Goal: Task Accomplishment & Management: Use online tool/utility

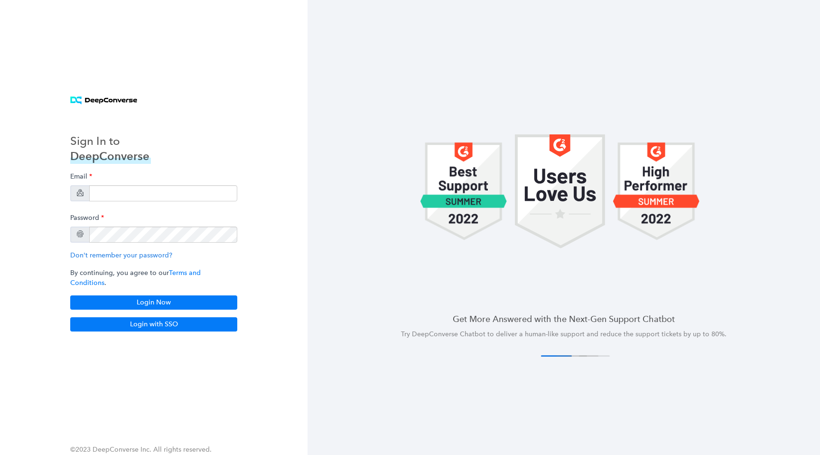
click at [130, 206] on div "Email Password Don't remember your password? By continuing, you agree to our Te…" at bounding box center [153, 239] width 167 height 142
click at [142, 200] on input "email" at bounding box center [163, 193] width 148 height 16
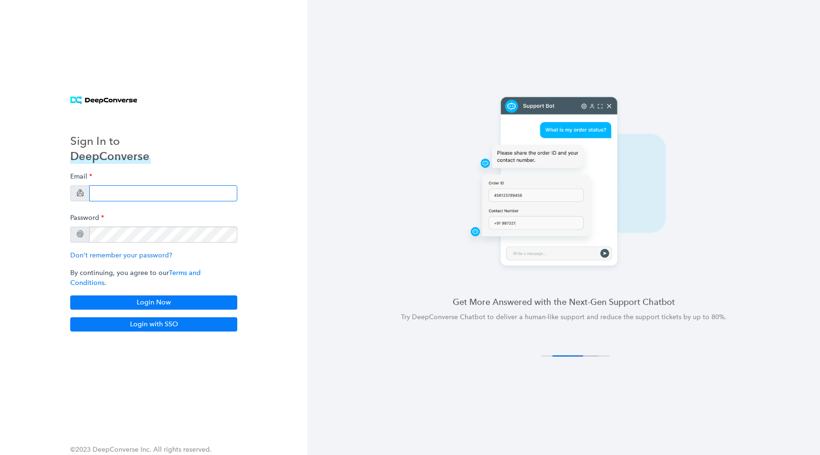
type input "[EMAIL_ADDRESS][DOMAIN_NAME]"
click at [173, 290] on div "Email [EMAIL_ADDRESS][DOMAIN_NAME] Password Don't remember your password? By co…" at bounding box center [153, 239] width 167 height 142
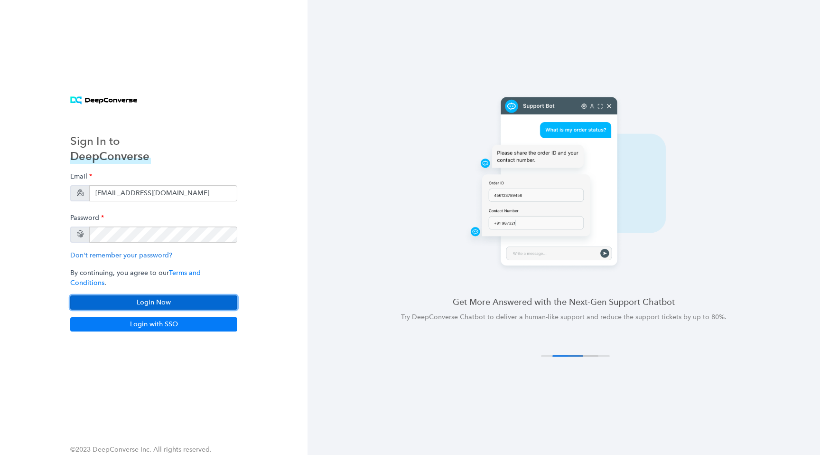
click at [212, 295] on button "Login Now" at bounding box center [153, 302] width 167 height 14
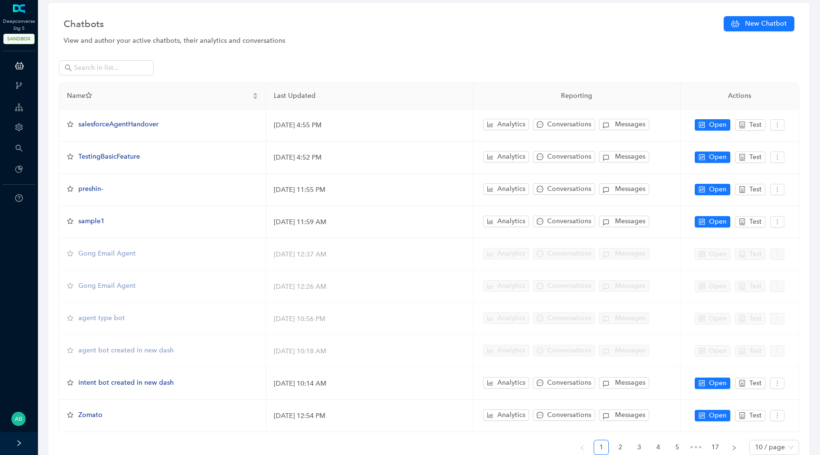
scroll to position [59, 0]
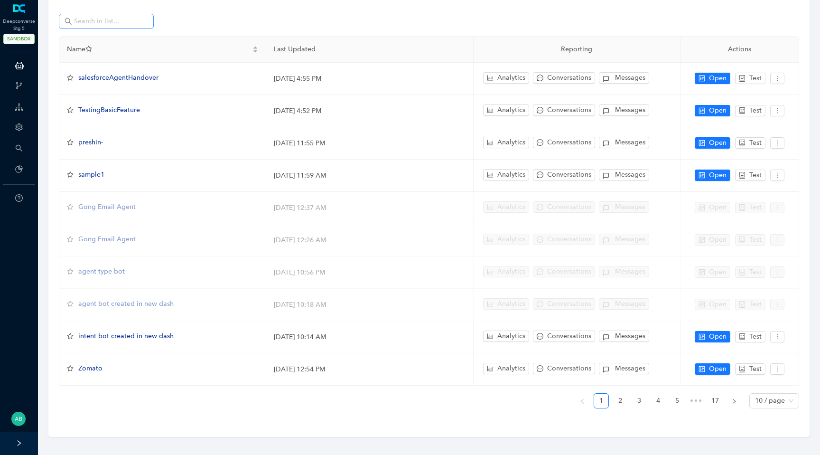
click at [104, 15] on span at bounding box center [106, 21] width 95 height 15
paste input "dcstg5-r3-1721642716643"
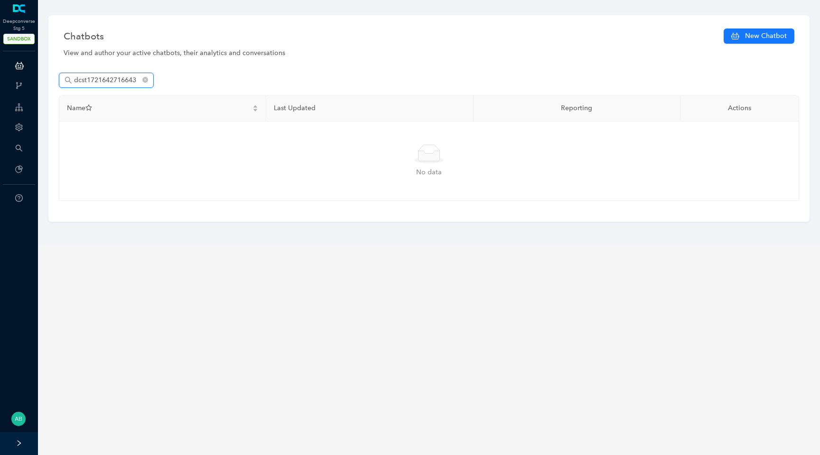
scroll to position [0, 0]
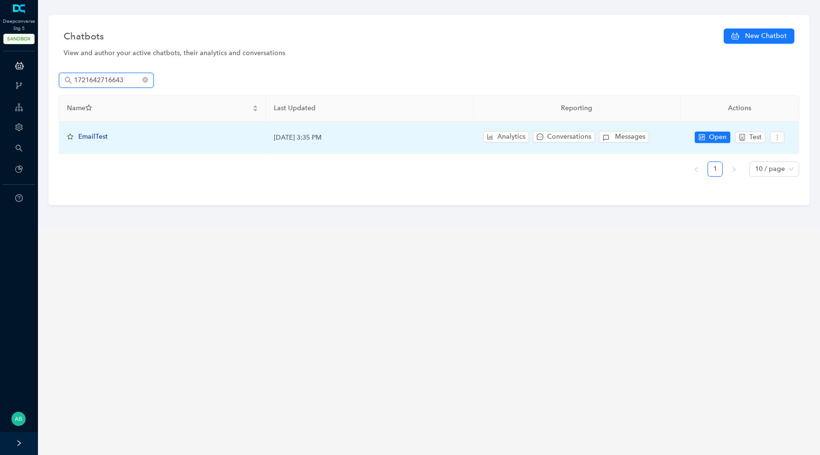
type input "1721642716643"
click at [96, 137] on span "EmailTest" at bounding box center [92, 136] width 29 height 8
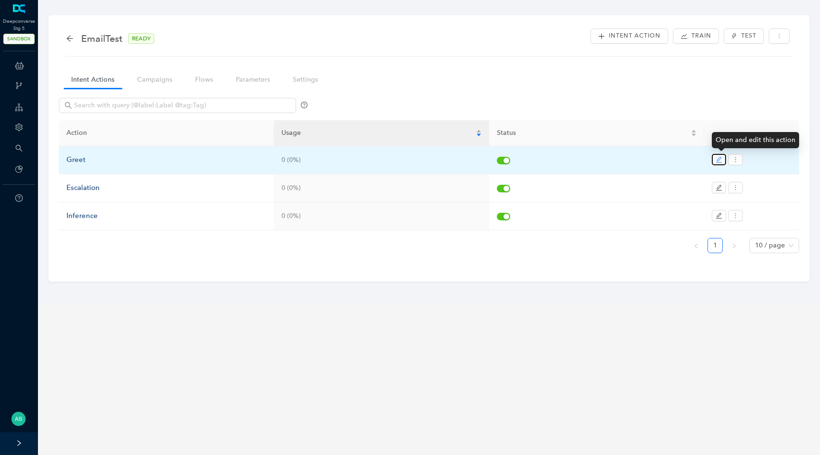
click at [720, 156] on icon "edit" at bounding box center [719, 159] width 7 height 7
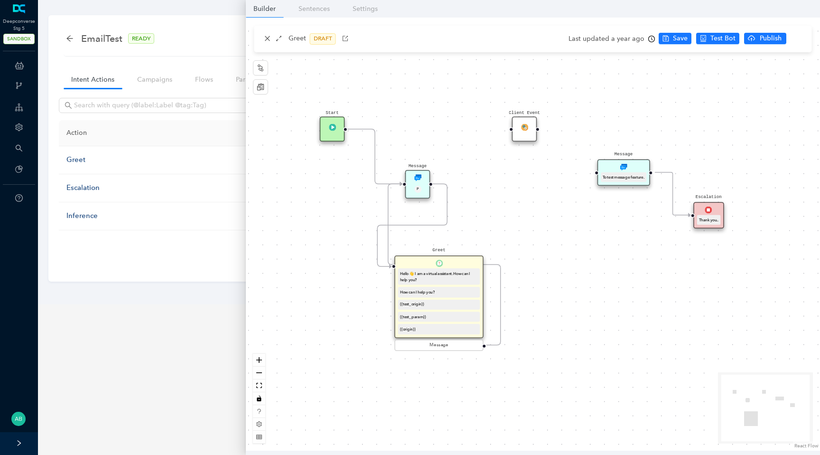
drag, startPoint x: 357, startPoint y: 160, endPoint x: 336, endPoint y: 124, distance: 41.9
click at [336, 124] on div "Start" at bounding box center [332, 129] width 25 height 25
drag, startPoint x: 421, startPoint y: 183, endPoint x: 423, endPoint y: 128, distance: 54.6
click at [423, 128] on div "Message P" at bounding box center [417, 131] width 25 height 28
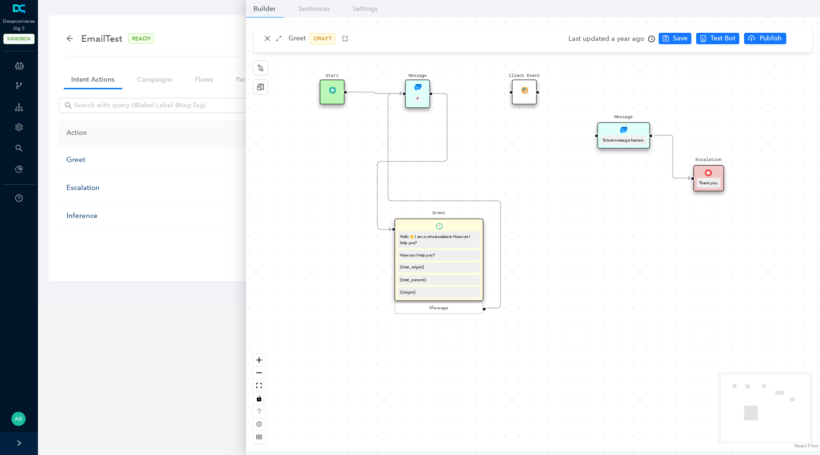
drag, startPoint x: 569, startPoint y: 280, endPoint x: 569, endPoint y: 243, distance: 37.0
click at [569, 243] on div "Start Greet Hello 👋 I am a virtual assistant. How can I help you? How can I hel…" at bounding box center [533, 234] width 574 height 433
click at [450, 255] on div "How can I help you?" at bounding box center [439, 255] width 78 height 6
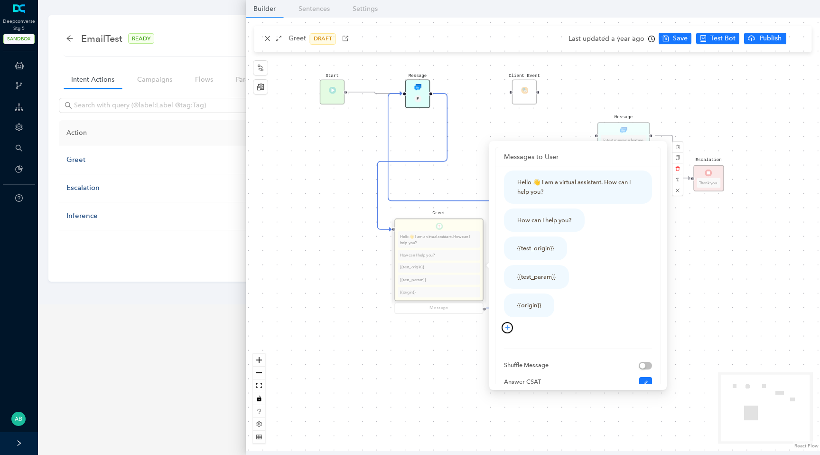
click at [506, 330] on button "button" at bounding box center [507, 327] width 11 height 11
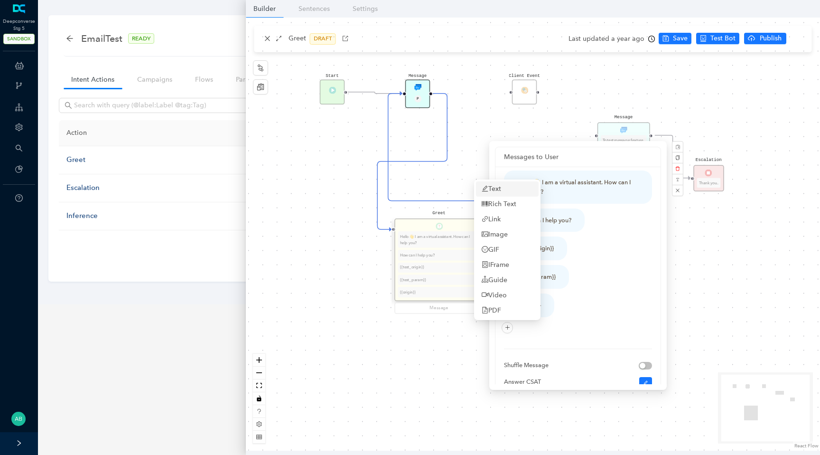
click at [501, 187] on link "Text" at bounding box center [491, 189] width 19 height 10
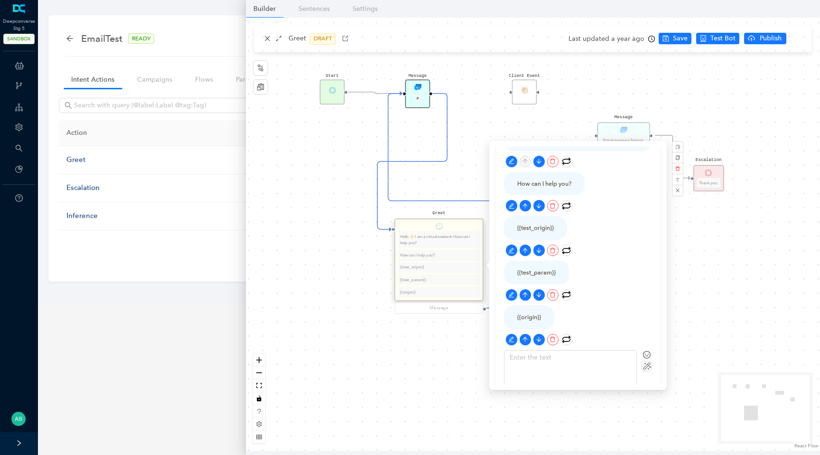
scroll to position [56, 0]
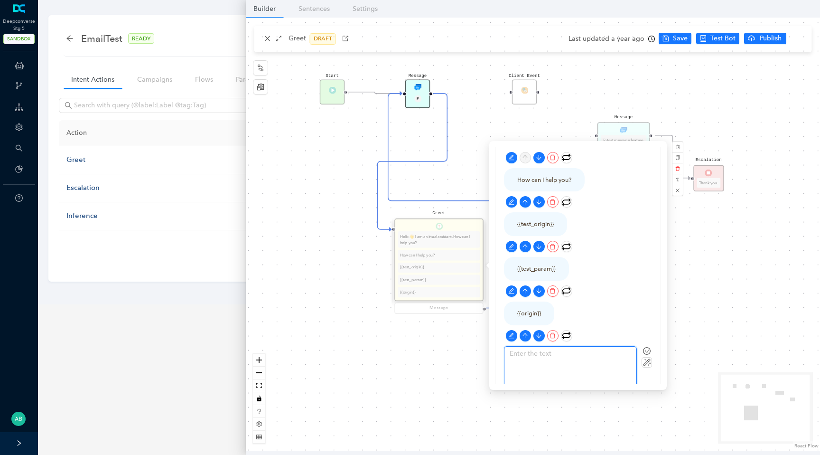
click at [530, 360] on textarea at bounding box center [571, 369] width 132 height 46
type textarea "{"
type textarea "{{"
type textarea "{{}"
type textarea "{{}}"
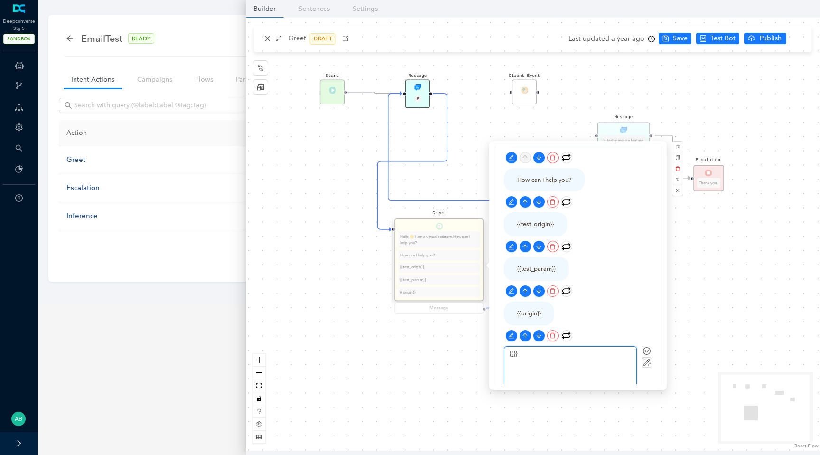
type textarea "{{t}}"
type textarea "{{te}}"
type textarea "{{tes}}"
type textarea "{{test}}"
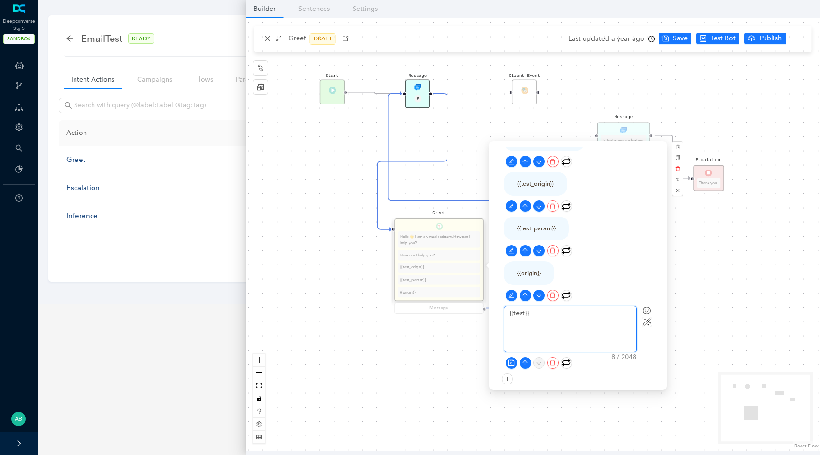
scroll to position [101, 0]
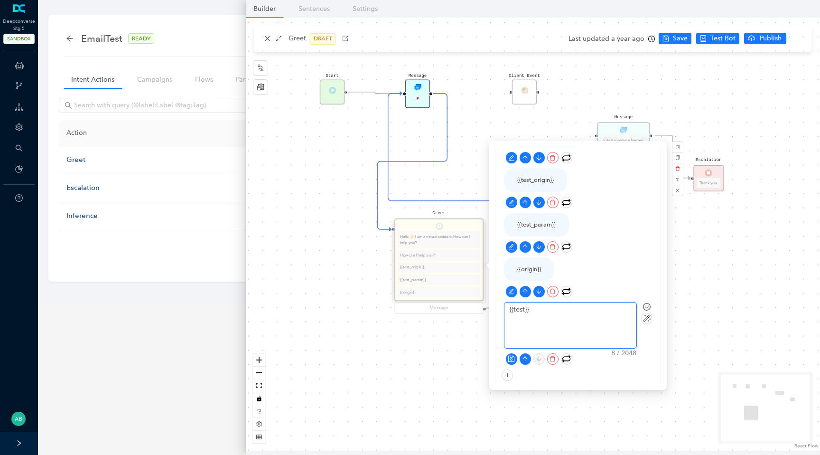
type textarea "{{tes}}"
type textarea "{{te}}"
type textarea "{{t}}"
type textarea "{{}}"
type textarea "{{e}}"
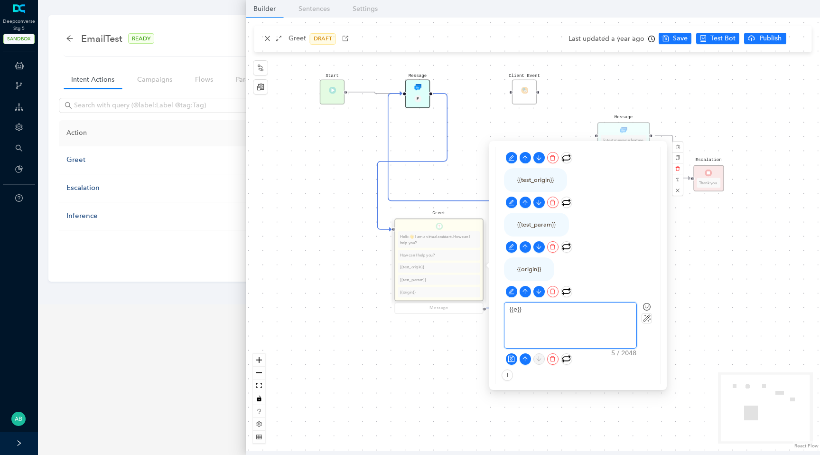
type textarea "{{em}}"
type textarea "{{ema}}"
type textarea "{{emai}}"
type textarea "{{email}}"
click at [513, 359] on icon "save" at bounding box center [511, 358] width 7 height 7
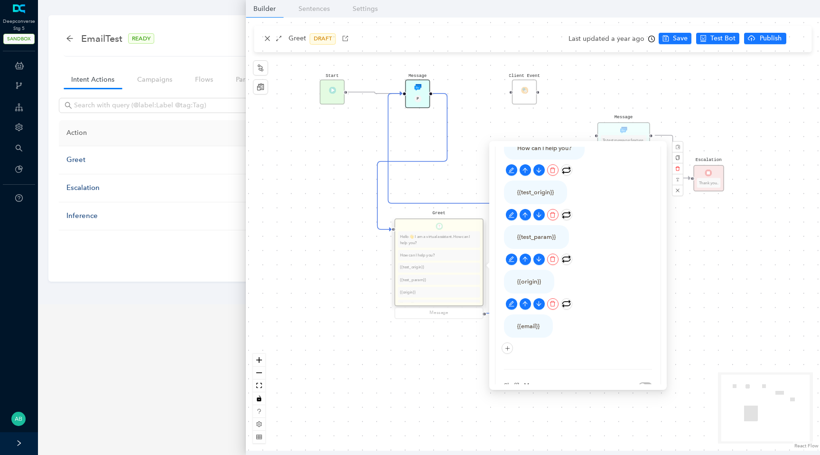
scroll to position [84, 0]
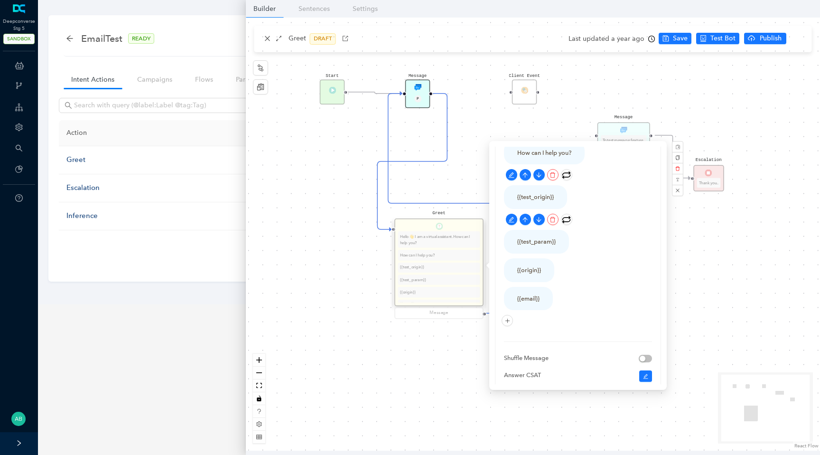
click at [478, 172] on div "Start Greet Hello 👋 I am a virtual assistant. How can I help you? How can I hel…" at bounding box center [533, 234] width 574 height 433
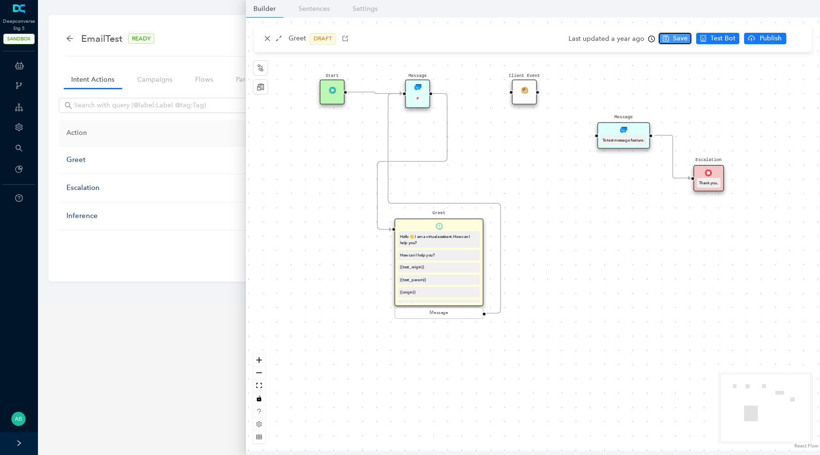
click at [675, 37] on span "Save" at bounding box center [680, 38] width 15 height 10
click at [335, 196] on div "Start Greet Hello 👋 I am a virtual assistant. How can I help you? How can I hel…" at bounding box center [533, 234] width 574 height 433
click at [365, 9] on link "Settings" at bounding box center [365, 9] width 40 height 18
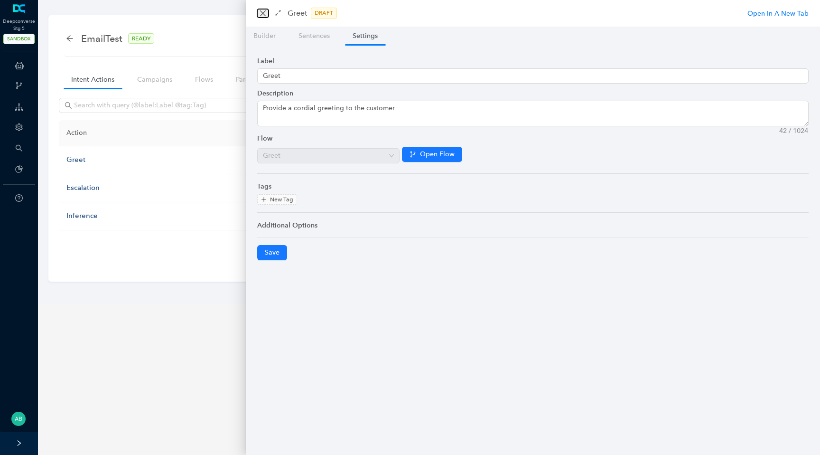
click at [262, 16] on icon "close" at bounding box center [263, 13] width 8 height 8
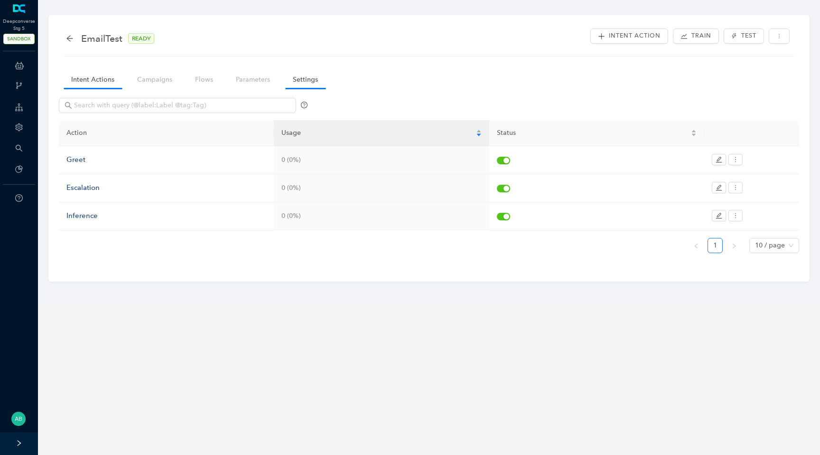
click at [303, 79] on link "Settings" at bounding box center [305, 80] width 40 height 18
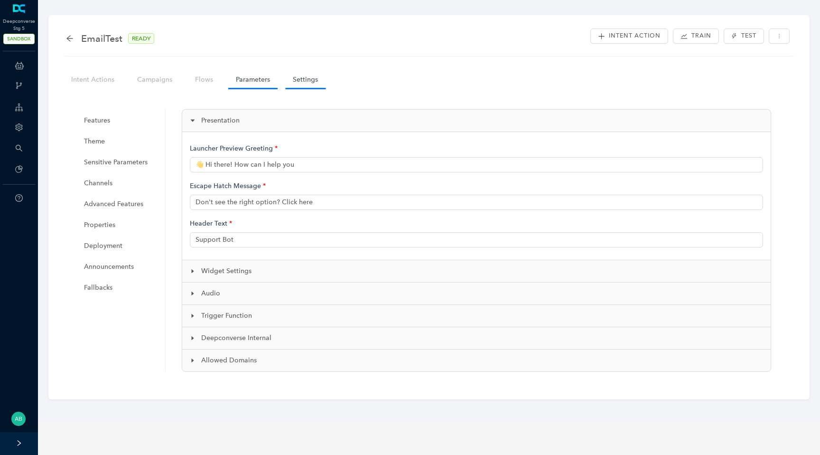
type input "👋 Hi there! How can I help you?"
click at [245, 86] on link "Parameters" at bounding box center [252, 80] width 49 height 18
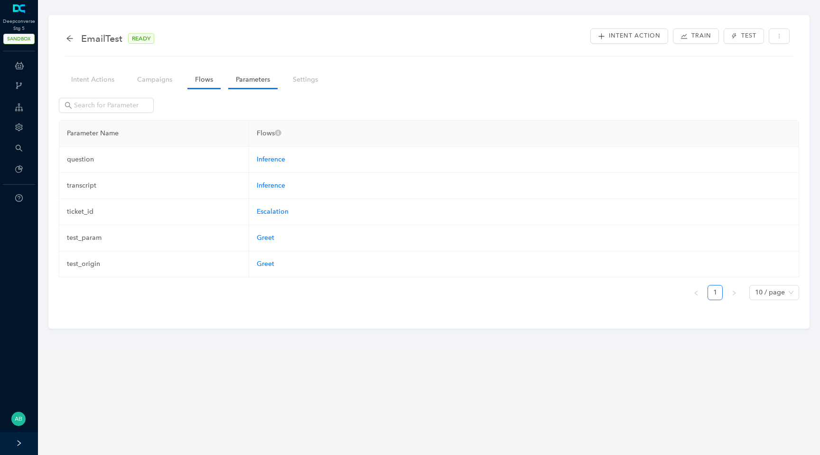
click at [203, 79] on link "Flows" at bounding box center [203, 80] width 33 height 18
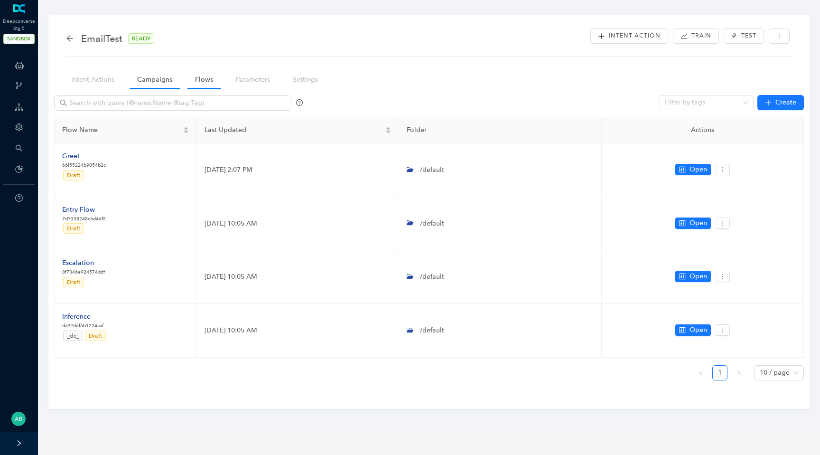
click at [140, 78] on link "Campaigns" at bounding box center [155, 80] width 50 height 18
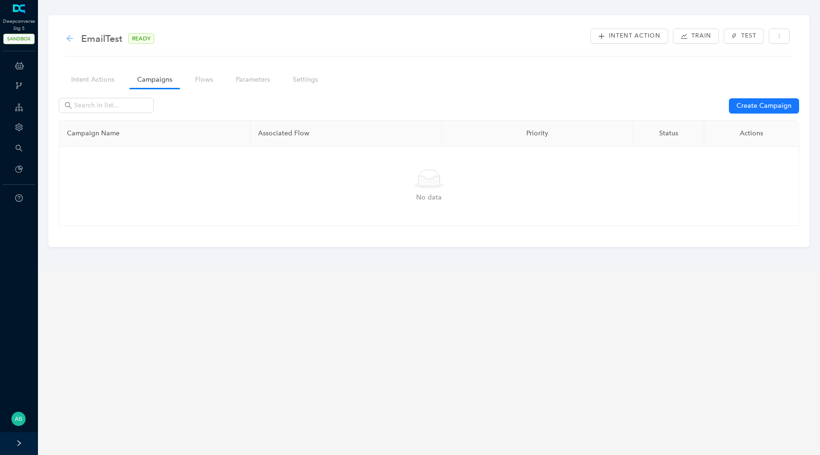
click at [71, 37] on icon "arrow-left" at bounding box center [70, 39] width 8 height 8
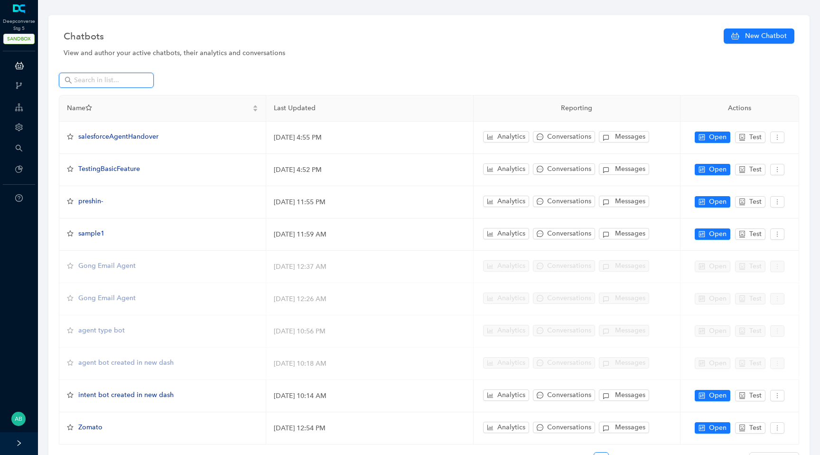
click at [126, 82] on input "text" at bounding box center [107, 80] width 66 height 10
paste input "dcstg5-r3-1721642716643"
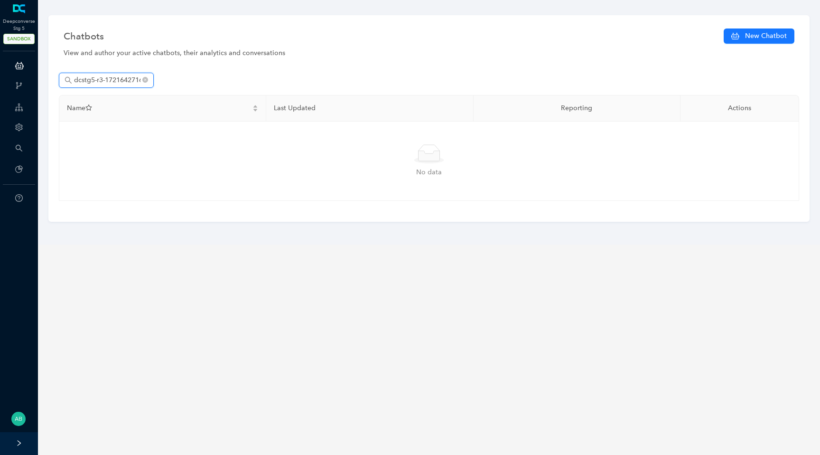
drag, startPoint x: 91, startPoint y: 81, endPoint x: 41, endPoint y: 74, distance: 50.3
click at [41, 74] on div "Chatbots New Chatbot View and author your active chatbots, their analytics and …" at bounding box center [429, 122] width 792 height 244
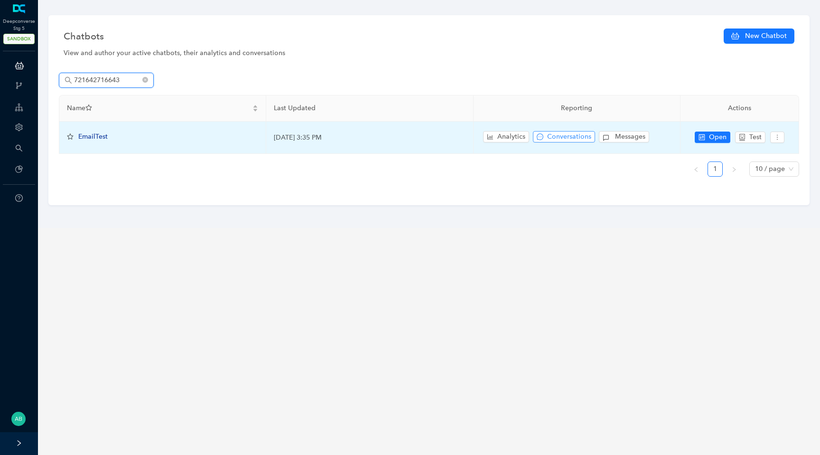
type input "721642716643"
click at [559, 136] on span "Conversations" at bounding box center [569, 136] width 44 height 10
